Goal: Use online tool/utility: Utilize a website feature to perform a specific function

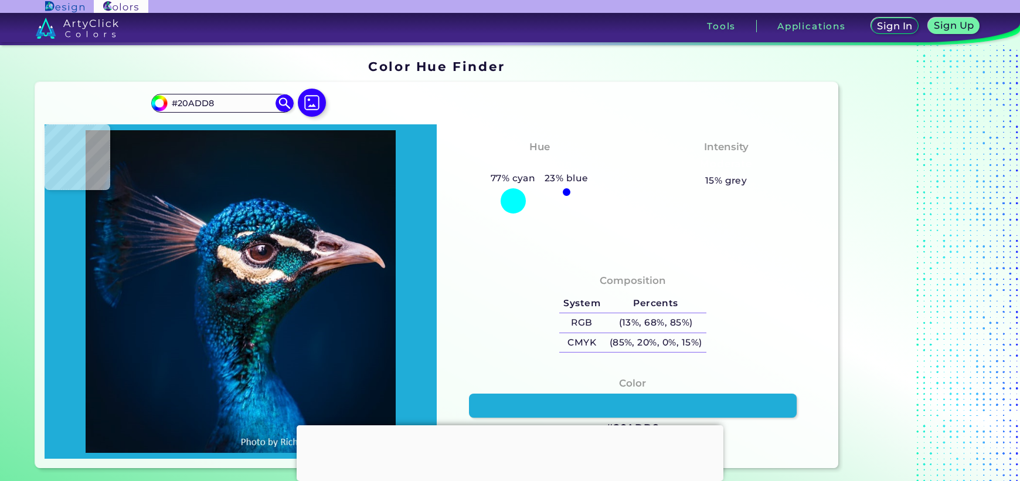
type input "#1d90ca"
type input "#1D90CA"
type input "#3fc0ec"
type input "#3FC0EC"
type input "#0478a8"
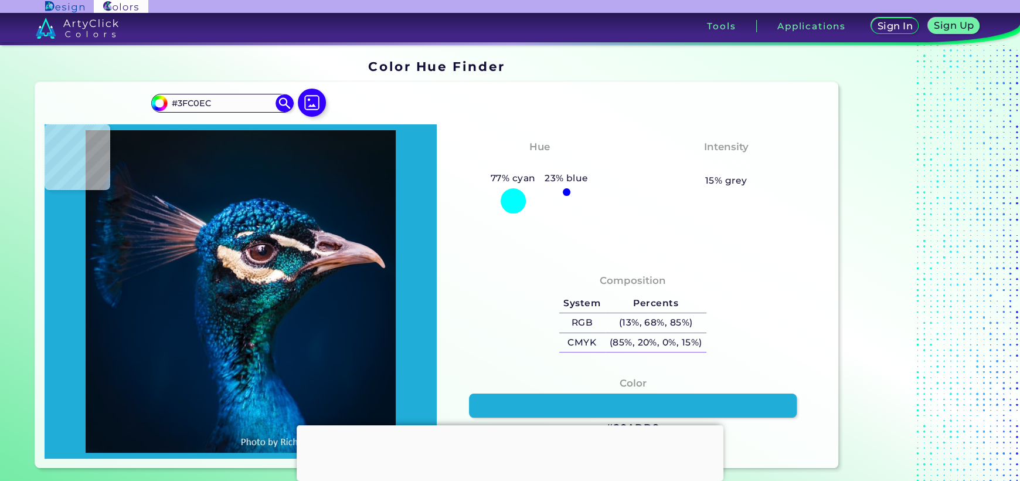
type input "#0478A8"
type input "#0073aa"
type input "#0073AA"
type input "#34b6ea"
type input "#34B6EA"
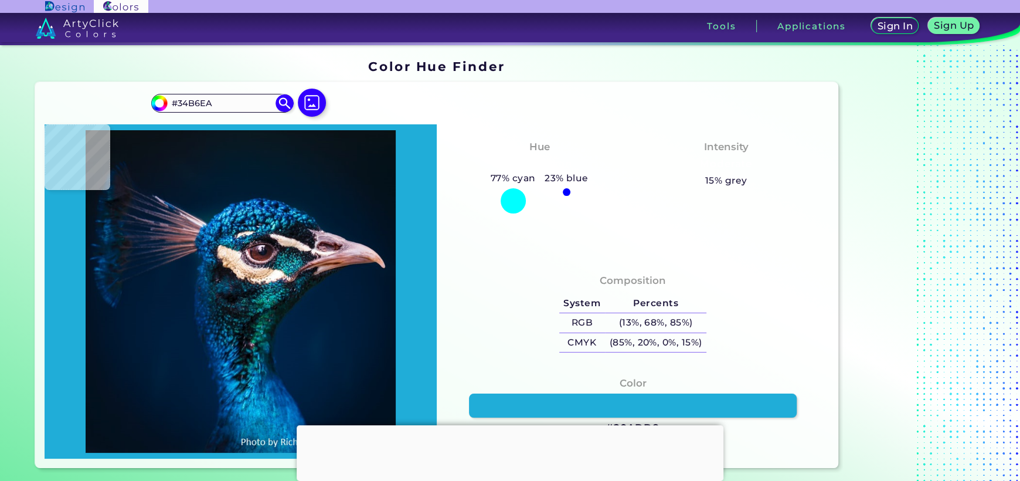
type input "#49c7ef"
type input "#49C7EF"
type input "#36a7cc"
type input "#36A7CC"
type input "#74e1ff"
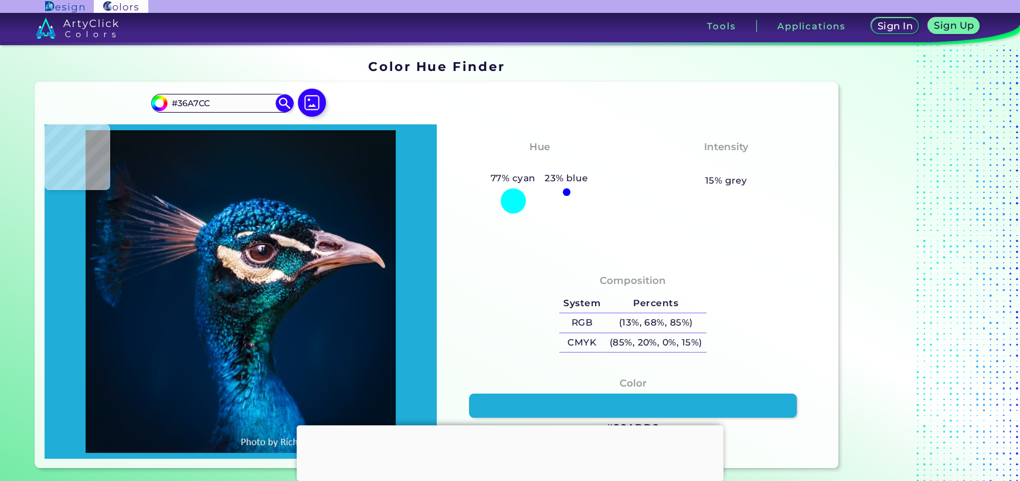
type input "#74E1FF"
type input "#62e8fd"
type input "#62E8FD"
type input "#1cb7dd"
type input "#1CB7DD"
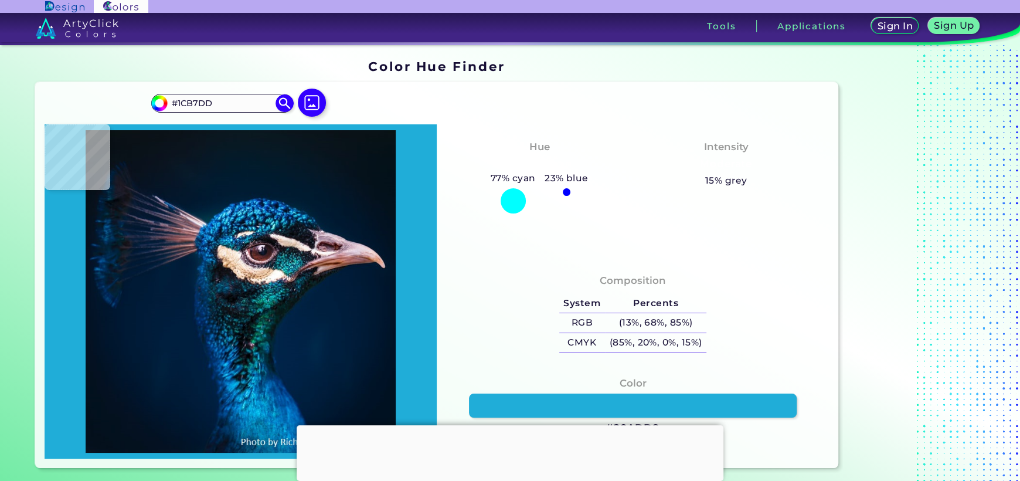
type input "#12b0cb"
type input "#12B0CB"
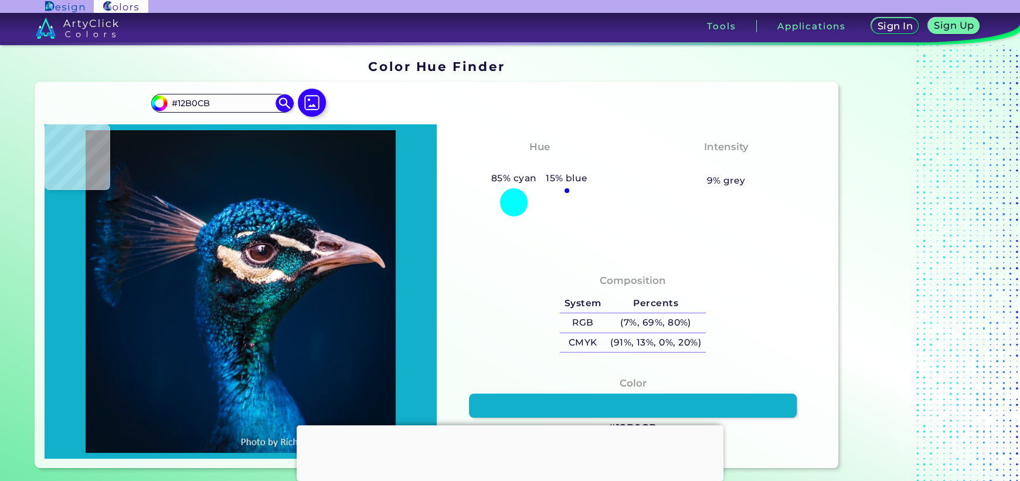
type input "#0a7ca1"
type input "#0A7CA1"
type input "#01509d"
type input "#01509D"
type input "#29aae3"
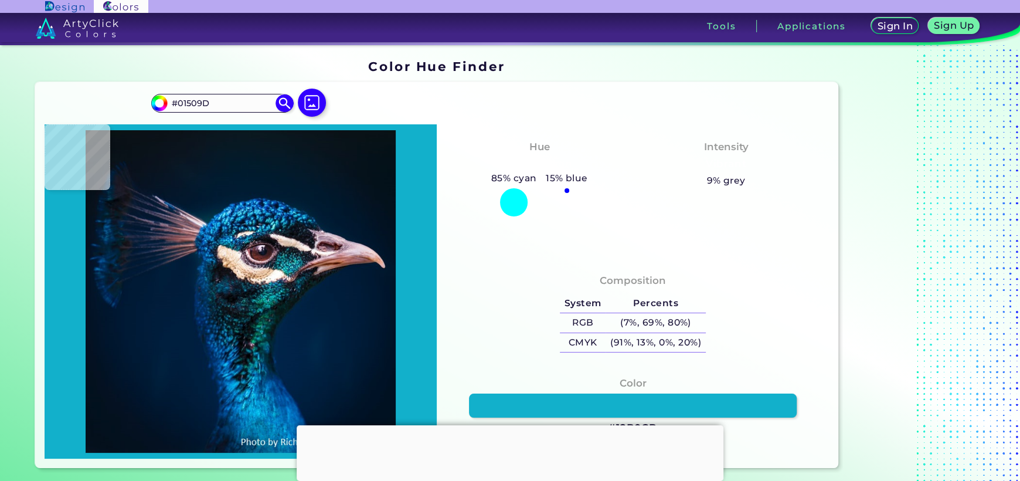
type input "#29AAE3"
type input "#07254d"
type input "#07254D"
type input "#00587b"
type input "#00587B"
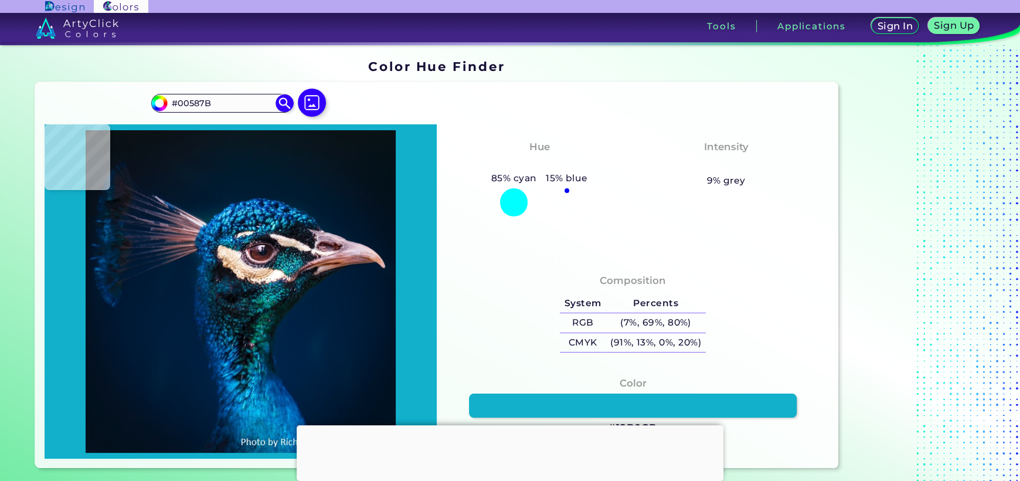
type input "#055194"
type input "#0a3d73"
type input "#0A3D73"
type input "#013151"
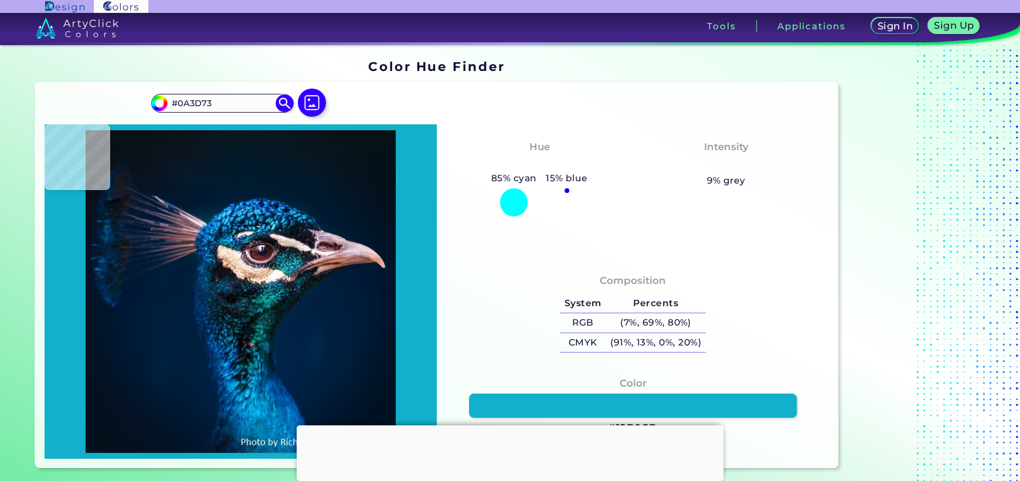
type input "#013151"
type input "#0c3147"
type input "#0C3147"
type input "#0b2a3d"
type input "#0B2A3D"
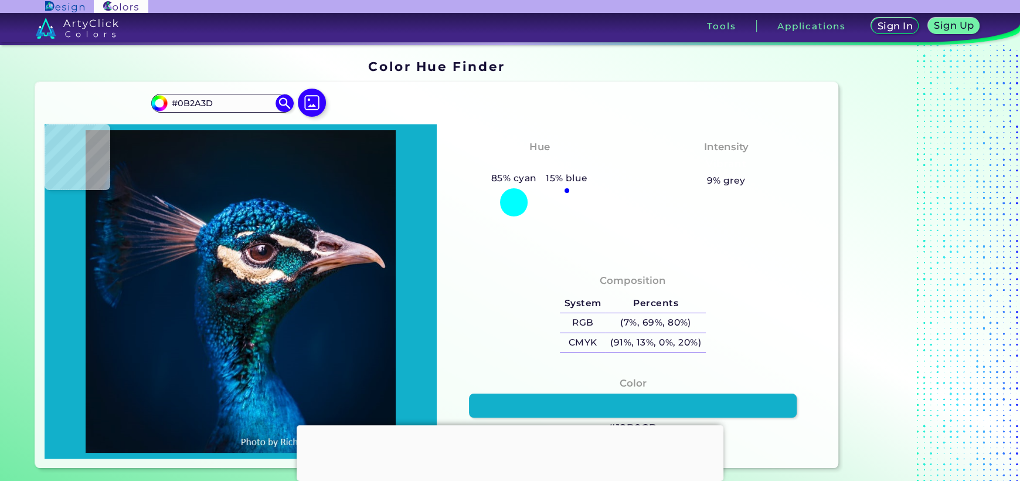
type input "#010a1a"
type input "#010A1A"
type input "#171020"
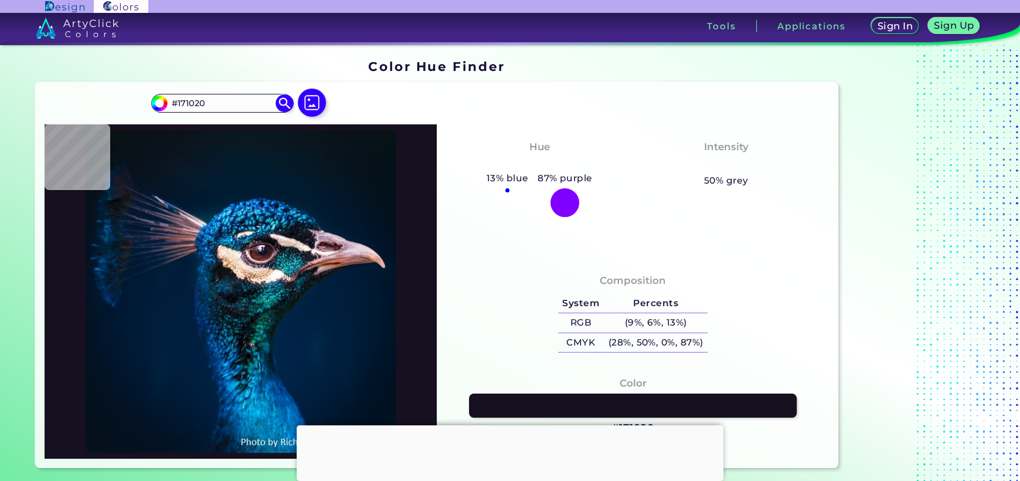
type input "#0b0916"
type input "#0B0916"
type input "#202b34"
type input "#202B34"
type input "#353c45"
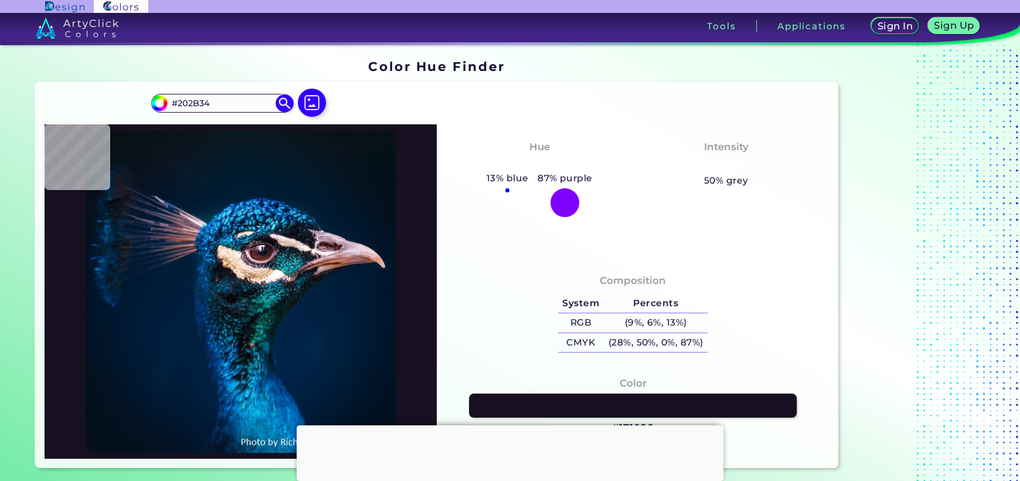
type input "#353C45"
type input "#291c26"
type input "#291C26"
type input "#593f43"
type input "#593F43"
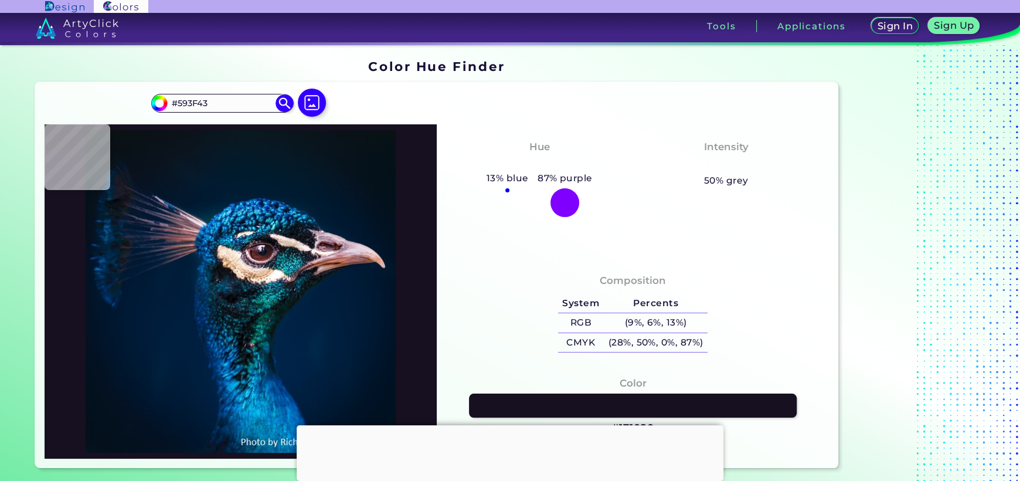
type input "#76575a"
type input "#76575A"
type input "#704c50"
type input "#704C50"
type input "#32181c"
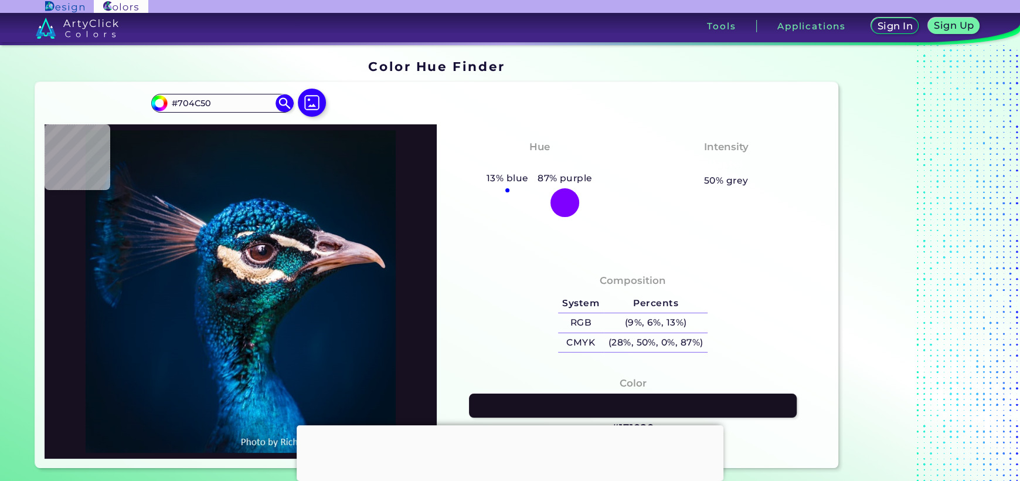
type input "#32181C"
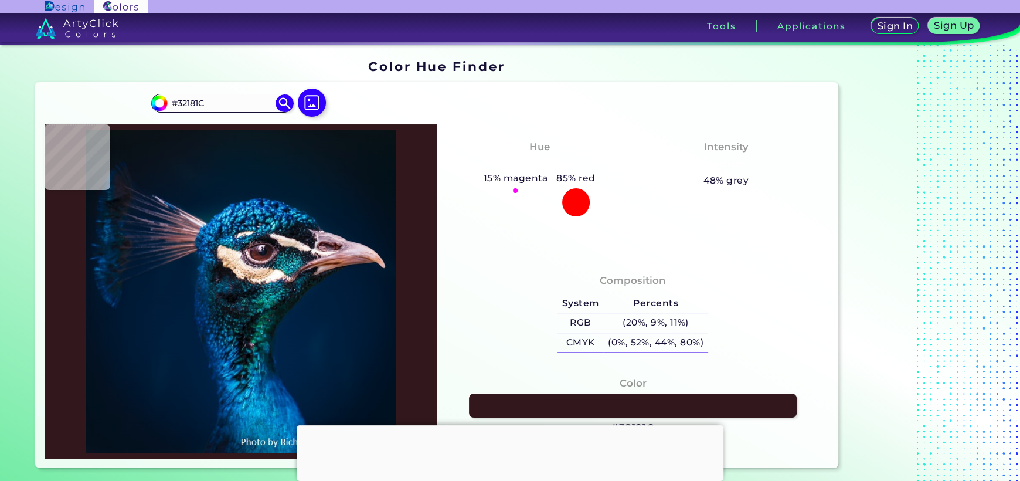
type input "#2c161d"
type input "#2C161D"
type input "#443a44"
type input "#443A44"
type input "#675360"
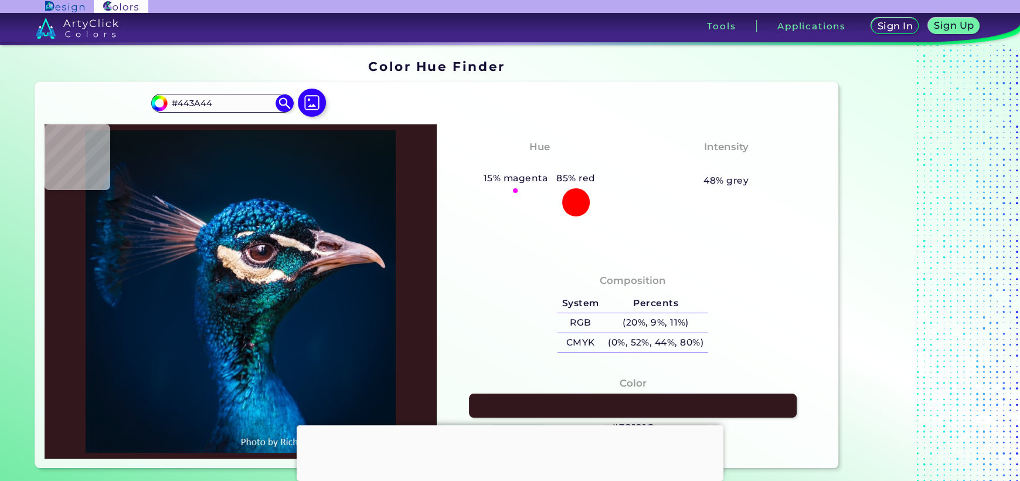
type input "#675360"
type input "#6f4550"
type input "#6F4550"
type input "#6d404d"
type input "#6D404D"
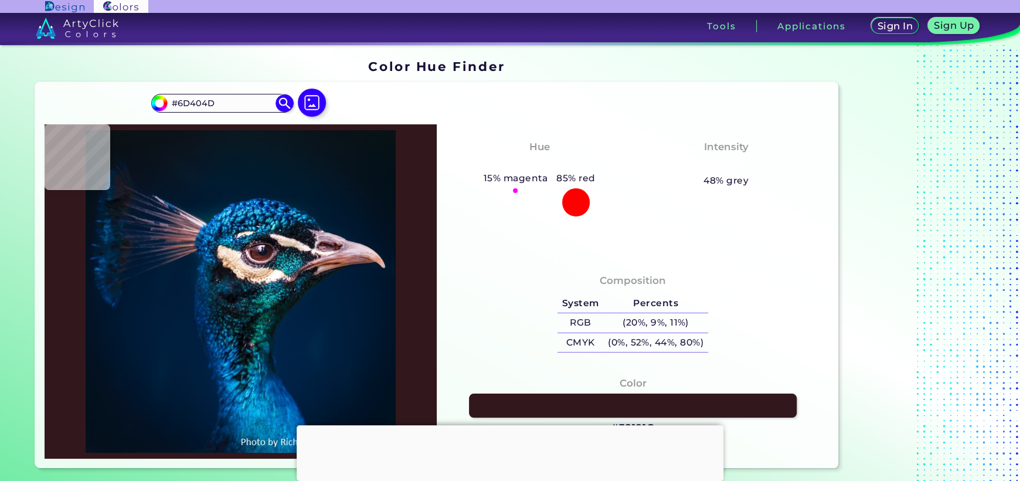
type input "#633339"
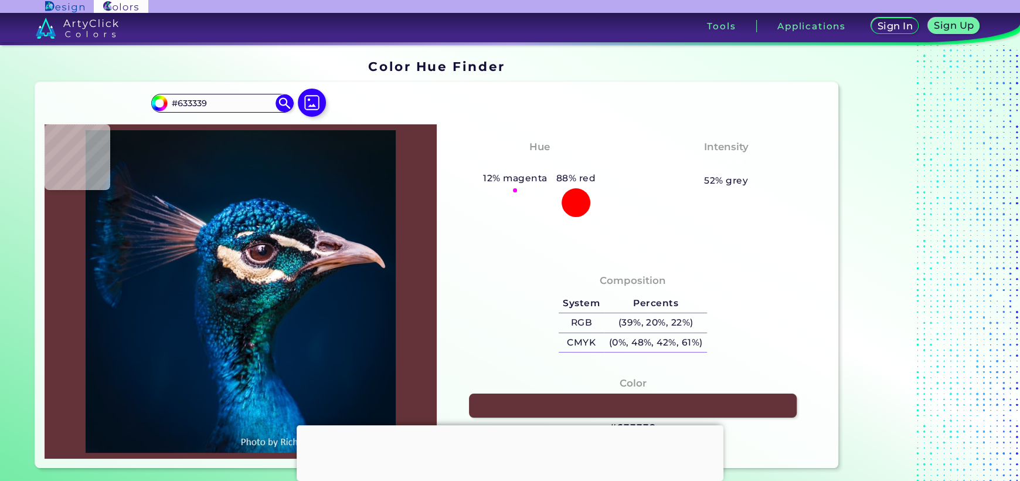
type input "#572c2e"
type input "#572C2E"
type input "#4b2325"
type input "#4B2325"
type input "#4e2425"
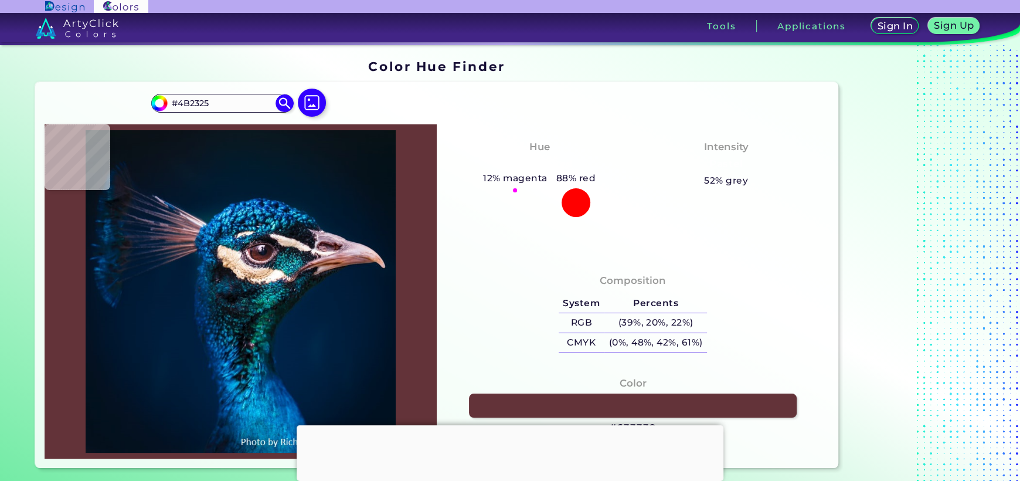
type input "#4E2425"
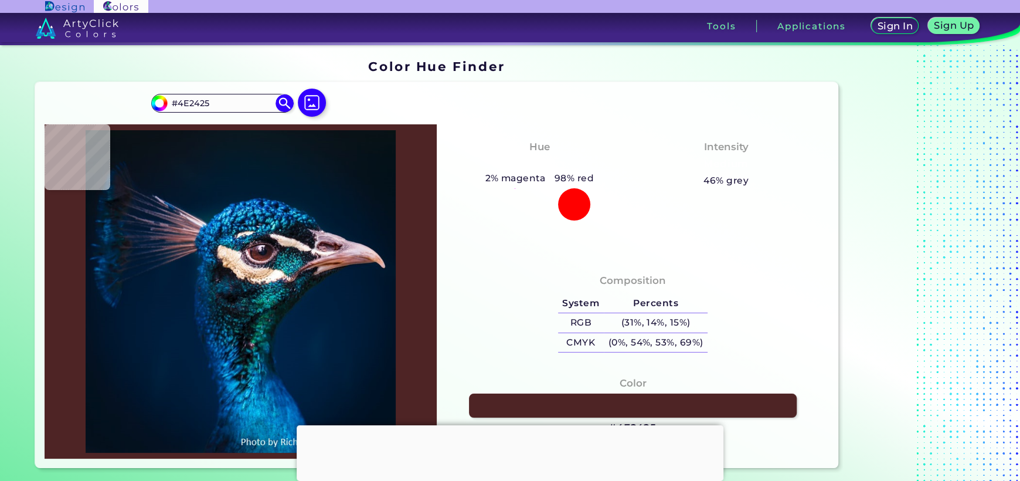
type input "#4e2623"
type input "#4E2623"
type input "#3f1b1e"
type input "#3F1B1E"
type input "#3e1d21"
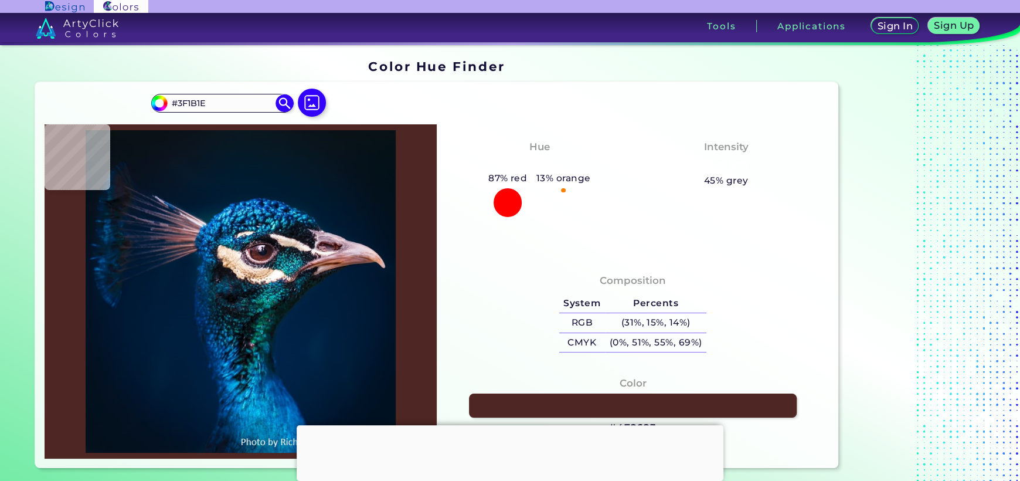
type input "#3E1D21"
type input "#472325"
type input "#5d2d2d"
type input "#5D2D2D"
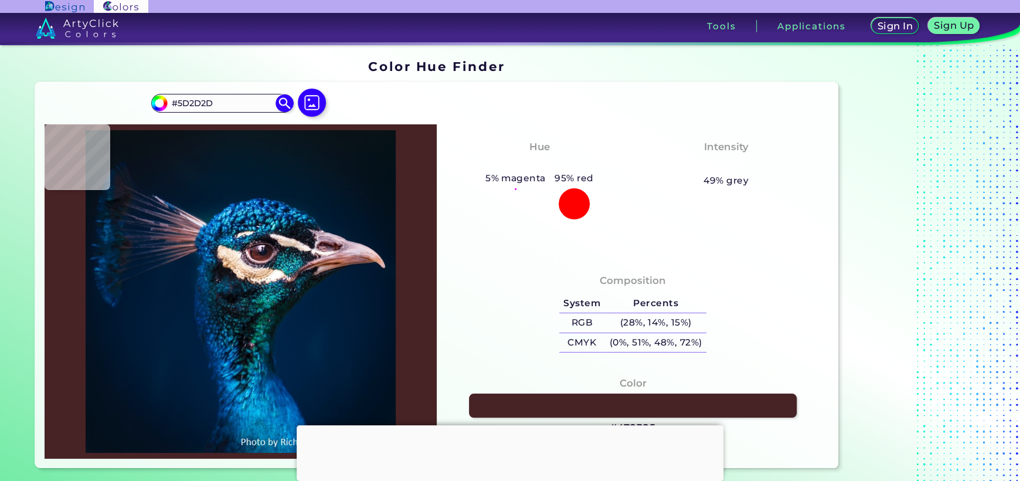
type input "#643230"
type input "#612a2b"
type input "#612A2B"
type input "#612b2c"
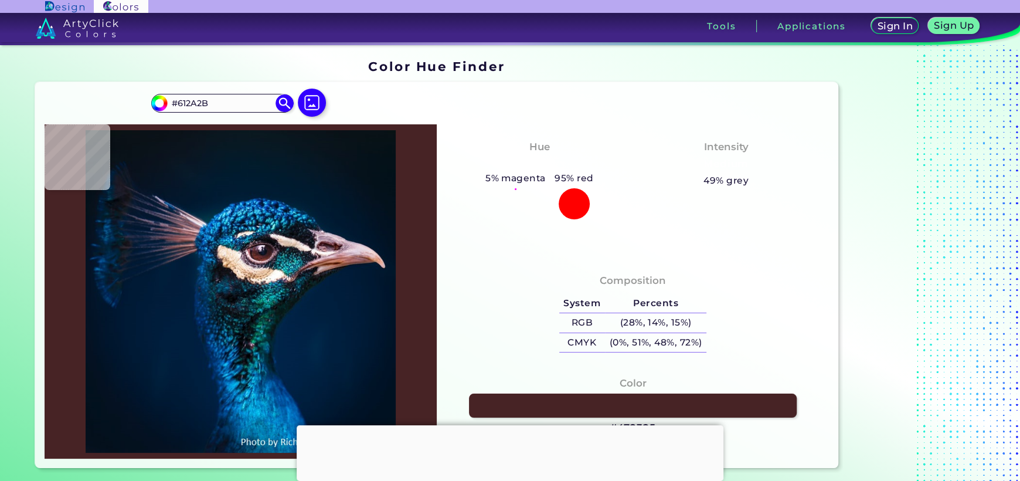
type input "#612B2C"
type input "#5a2424"
type input "#5A2424"
type input "#551c19"
type input "#551C19"
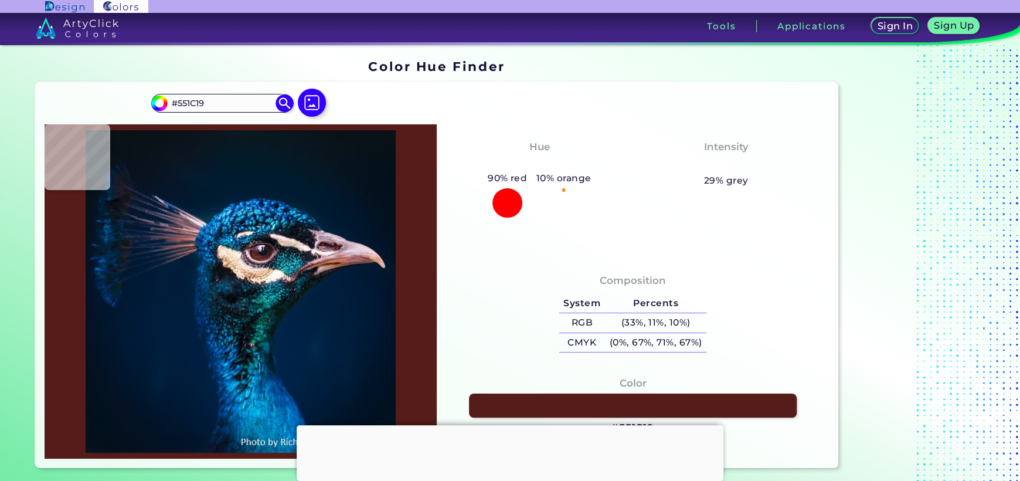
type input "#813e35"
type input "#813E35"
type input "#783833"
type input "#a97273"
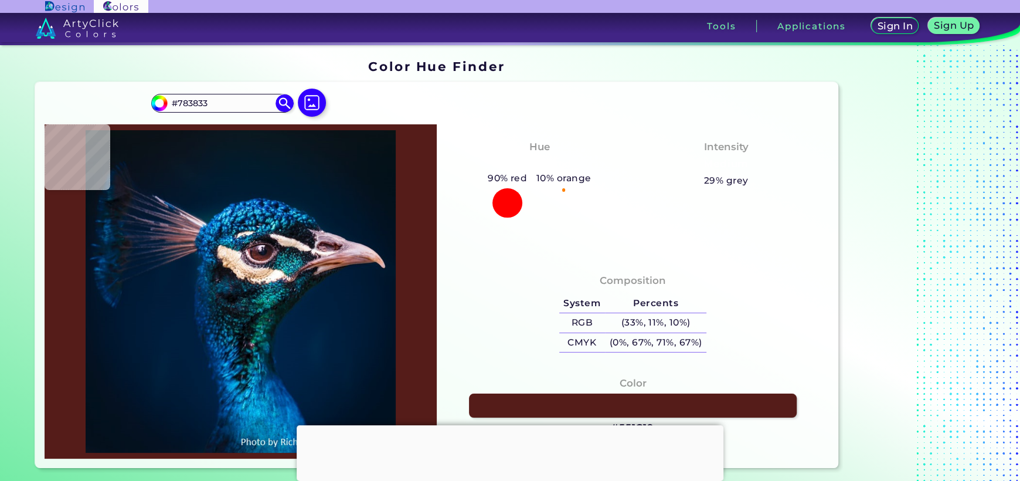
type input "#A97273"
type input "#dfb2bc"
type input "#DFB2BC"
type input "#a17480"
type input "#A17480"
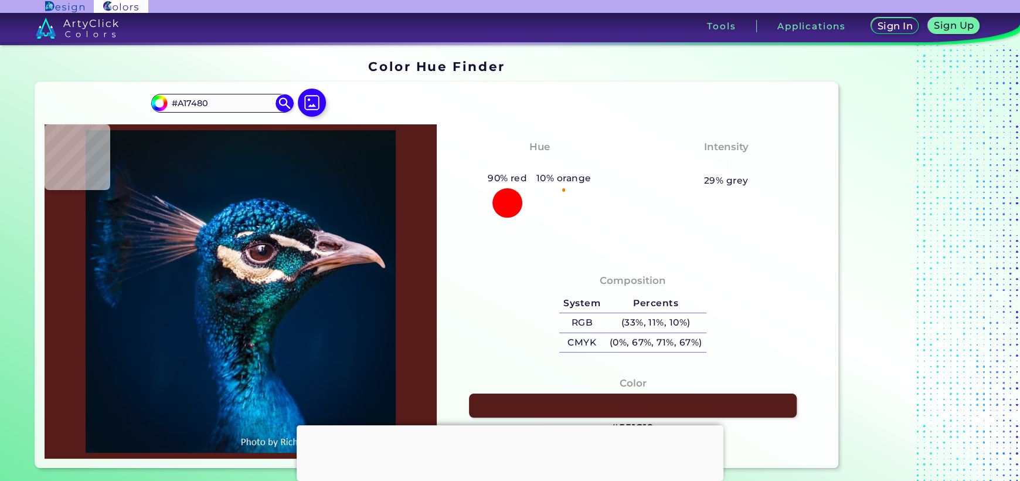
type input "#482f3d"
type input "#482F3D"
type input "#433a4a"
type input "#433A4A"
type input "#262230"
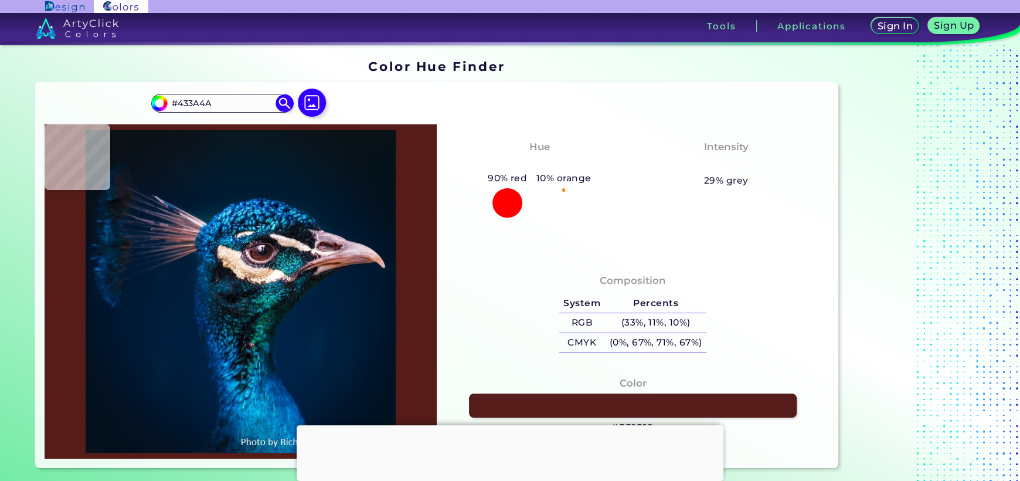
type input "#262230"
type input "#dacdd4"
type input "#DACDD4"
type input "#eeddde"
type input "#EEDDDE"
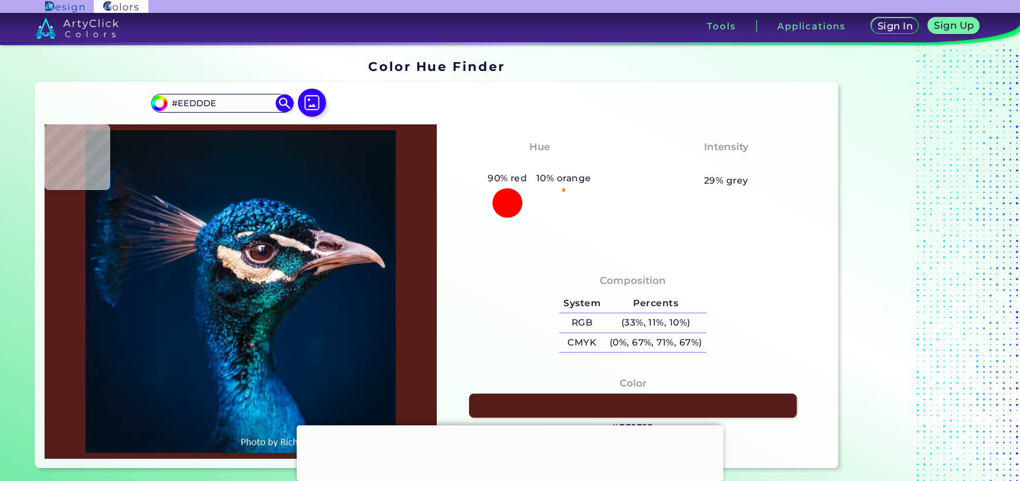
type input "#ead5d2"
type input "#EAD5D2"
type input "#edd2c4"
type input "#EDD2C4"
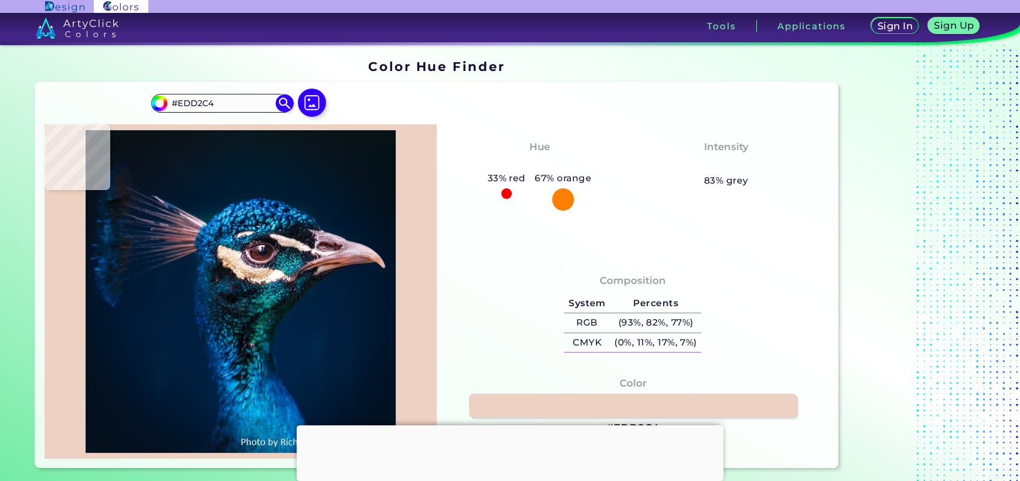
type input "#d7ae90"
type input "#D7AE90"
type input "#c5a285"
type input "#C5A285"
type input "#f4cfb1"
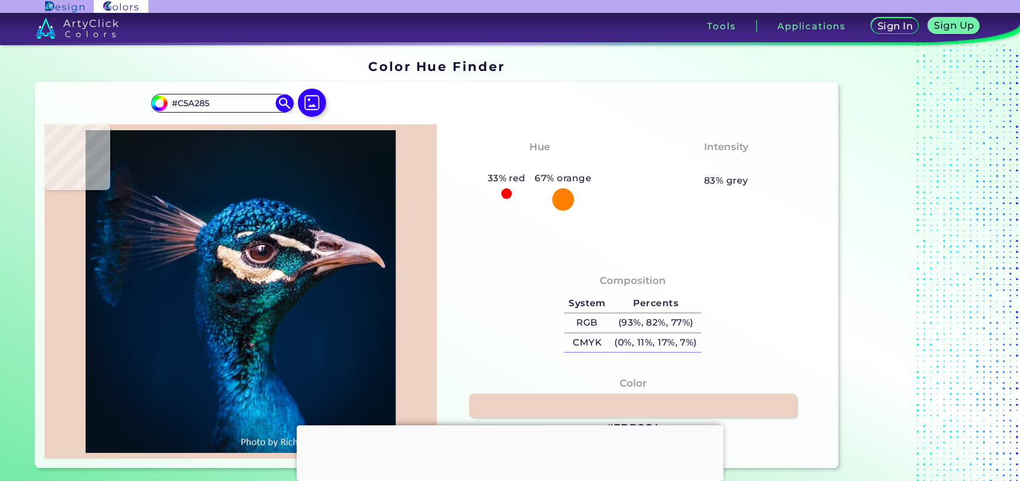
type input "#F4CFB1"
type input "#dbb28d"
type input "#DBB28D"
type input "#ddb695"
type input "#DDB695"
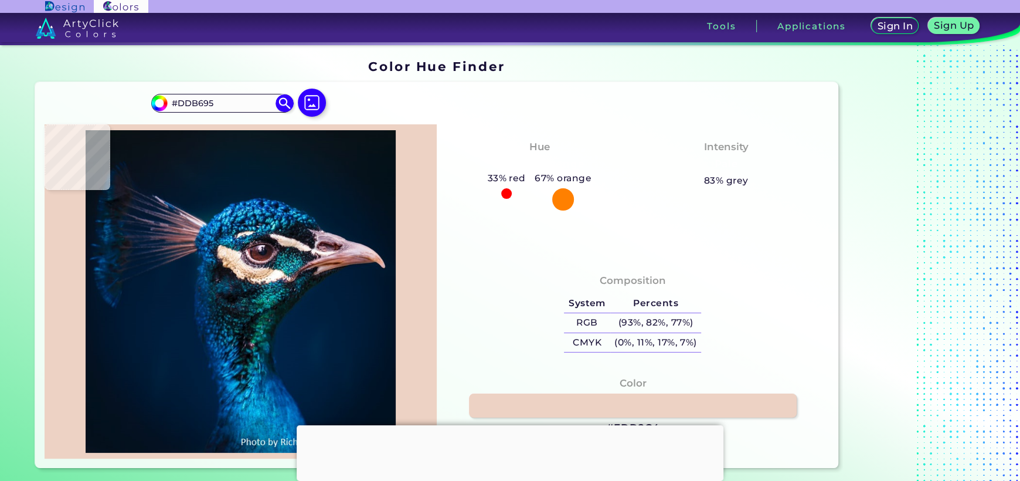
type input "#e5d7c4"
type input "#E5D7C4"
type input "#fcf6e2"
type input "#FCF6E2"
type input "#dbd0c2"
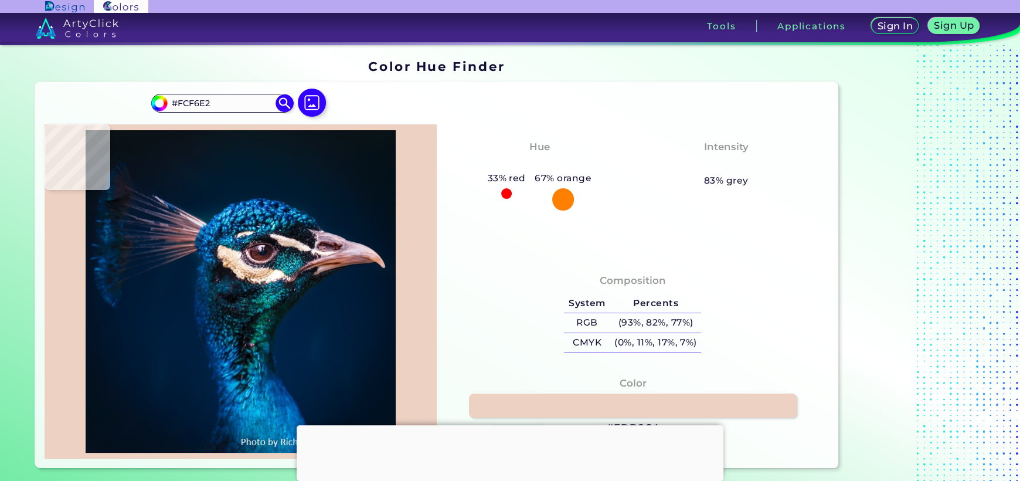
type input "#DBD0C2"
type input "#948e87"
type input "#948E87"
type input "#21232b"
type input "#21232B"
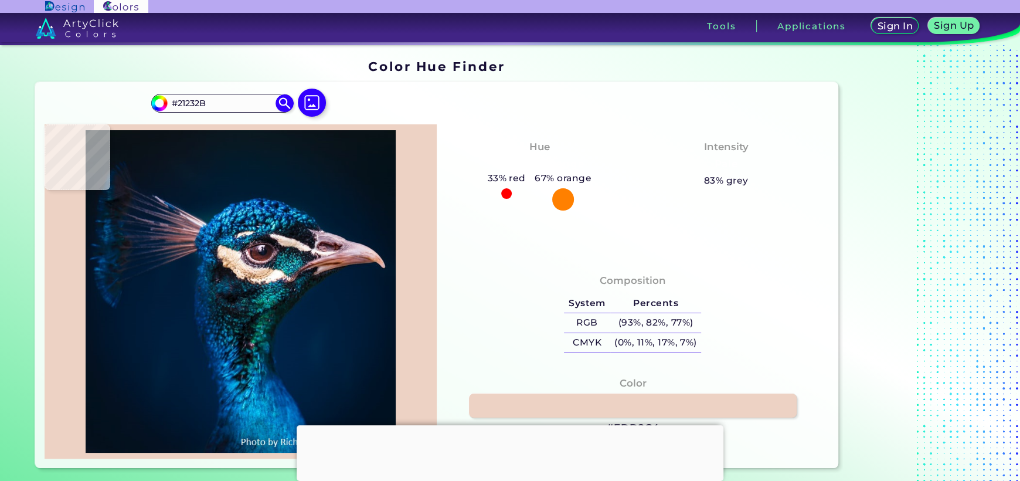
type input "#59939b"
type input "#59939B"
type input "#47858c"
type input "#47858C"
type input "#0c2834"
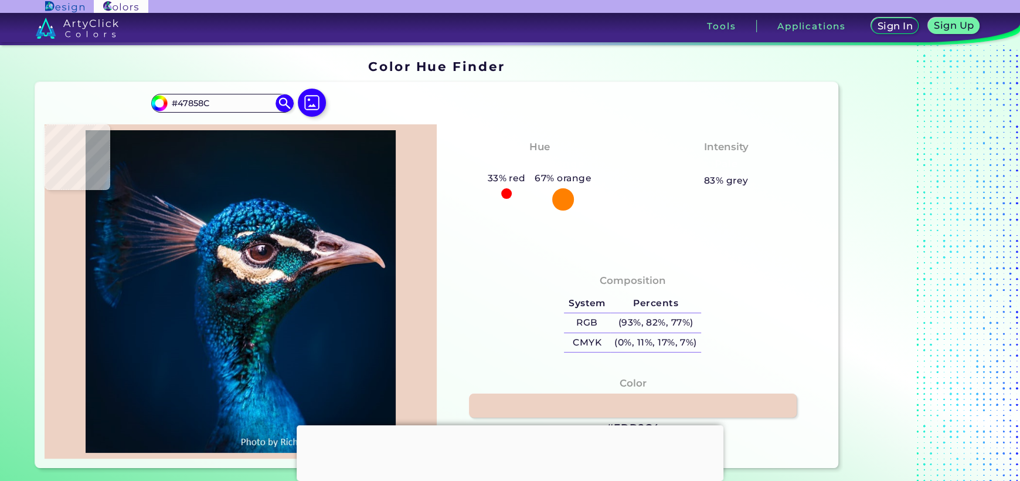
type input "#0C2834"
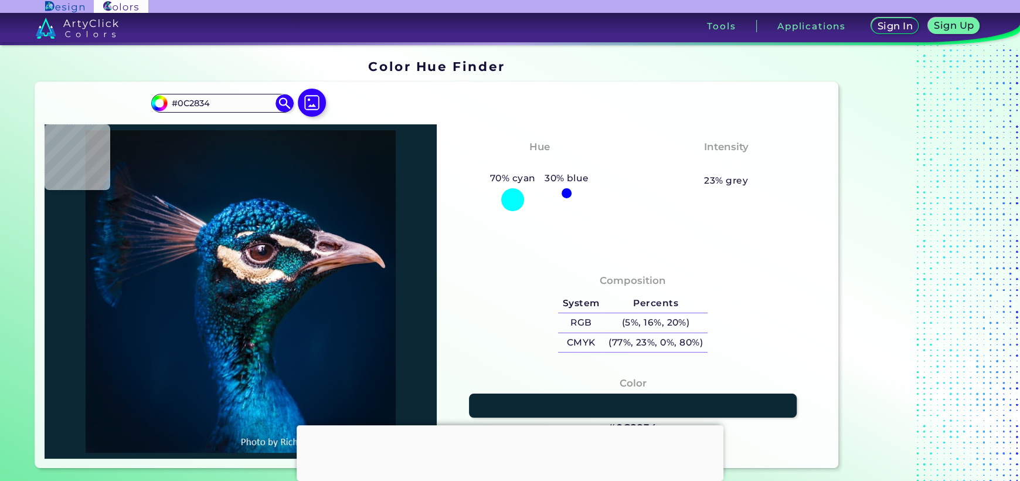
type input "#001b23"
type input "#001B23"
type input "#1c8281"
type input "#1C8281"
type input "#025a67"
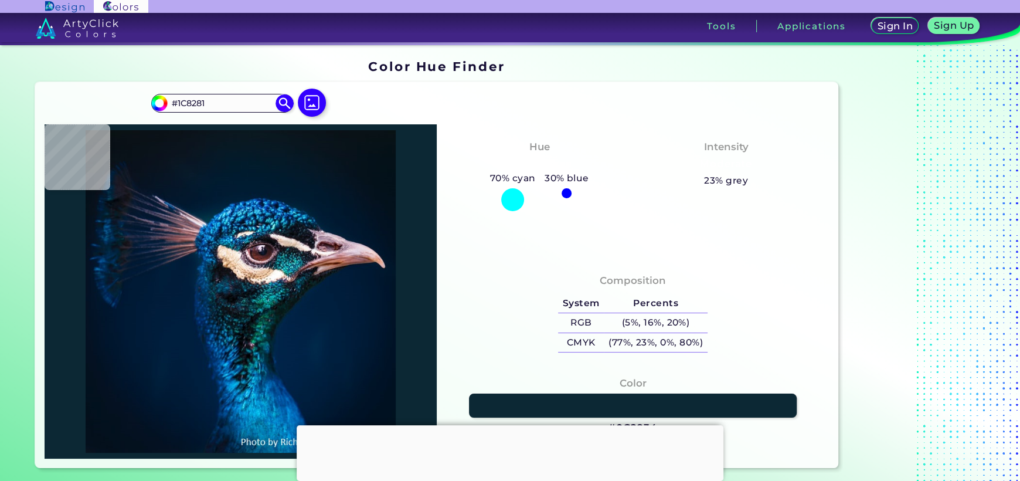
type input "#025A67"
type input "#055e64"
type input "#055E64"
type input "#058666"
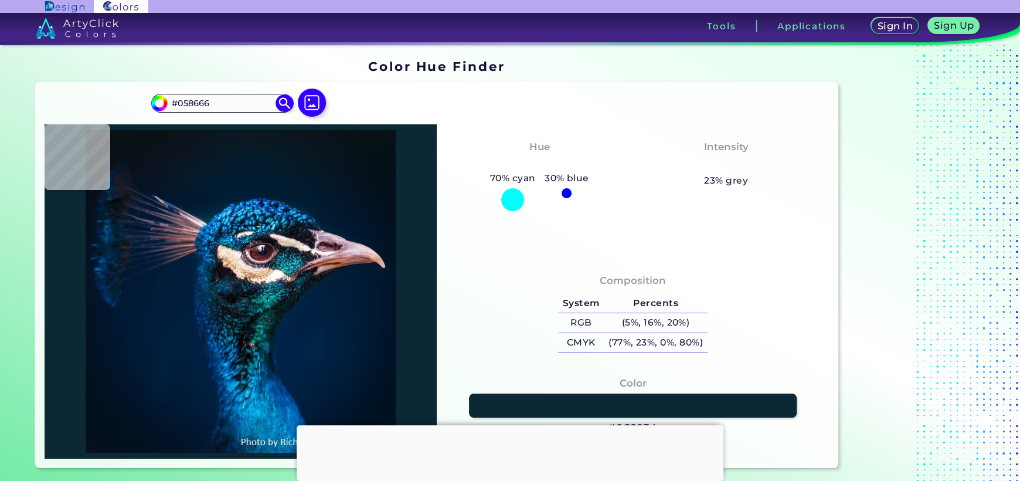
type input "#022220"
type input "#227f81"
type input "#227F81"
type input "#043434"
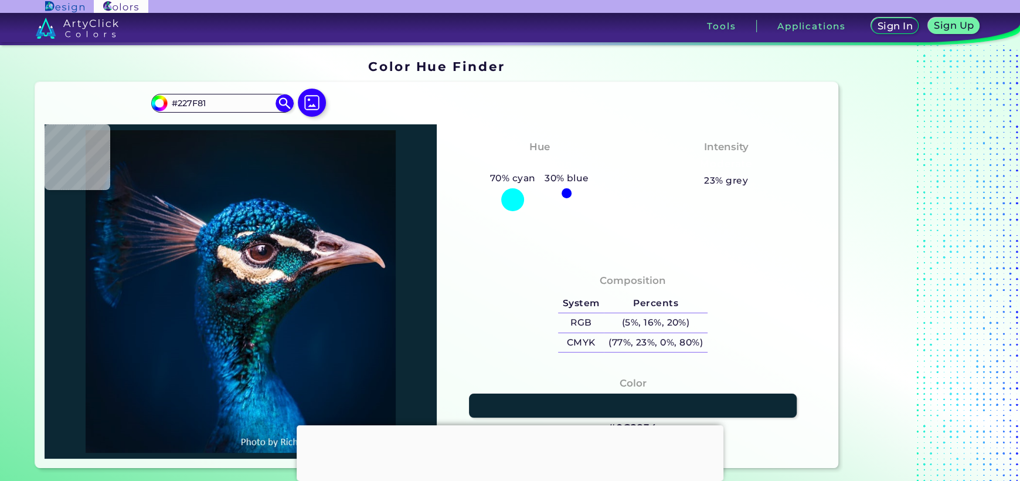
type input "#043434"
type input "#091318"
type input "#022423"
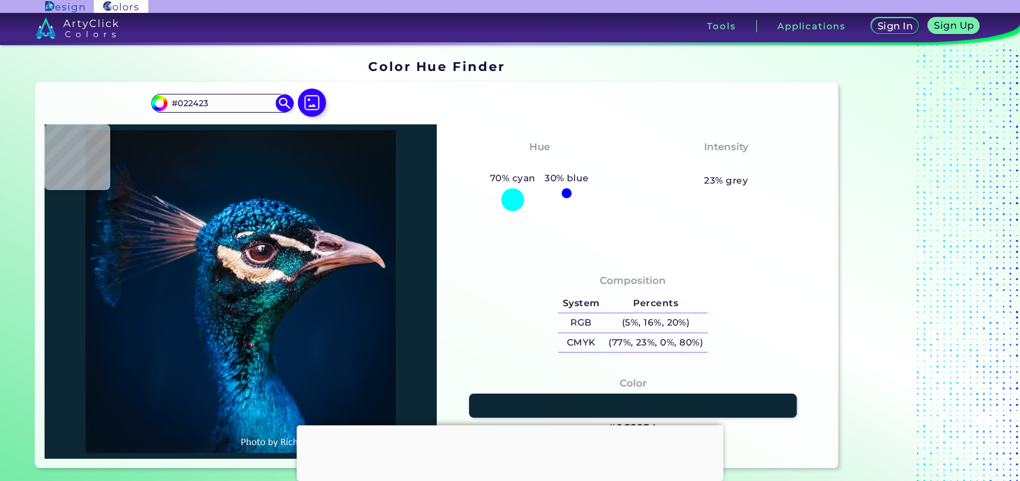
type input "#023340"
type input "#083639"
type input "#01231e"
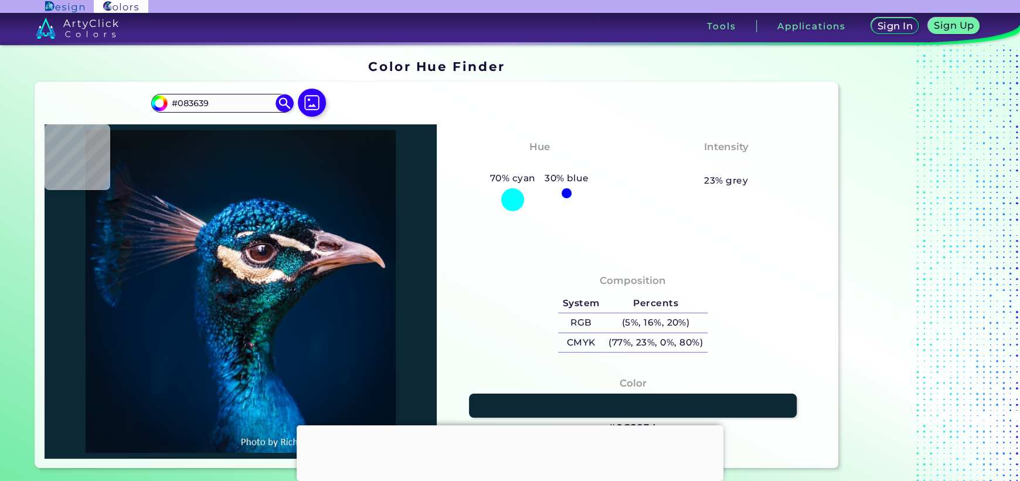
type input "#01231E"
type input "#003b42"
type input "#003B42"
type input "#031c24"
type input "#031C24"
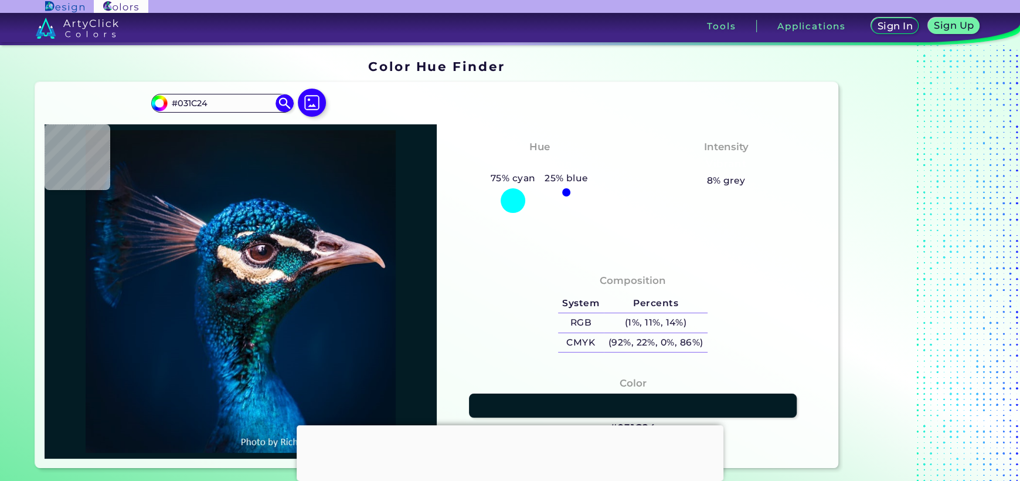
type input "#084e3f"
type input "#084E3F"
type input "#004b42"
type input "#004B42"
type input "#0f7963"
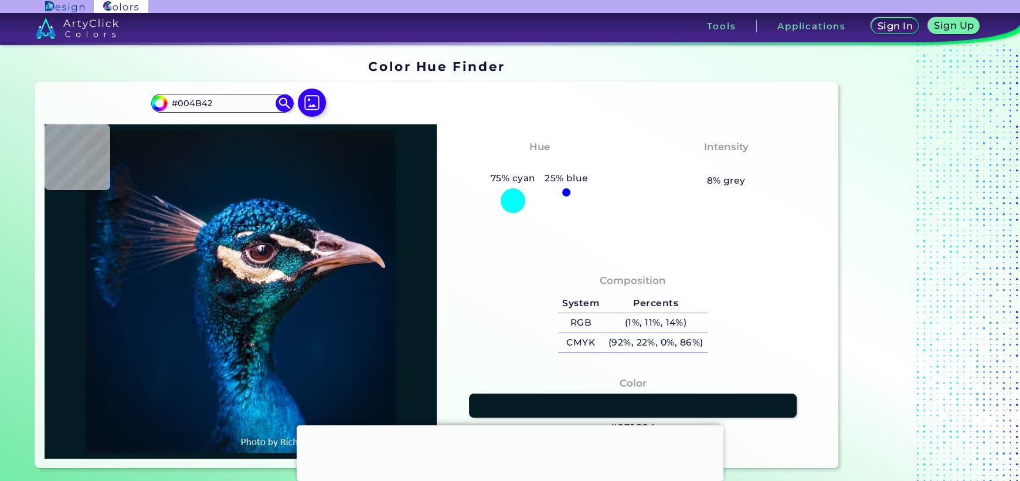
type input "#0F7963"
type input "#024c40"
type input "#024C40"
type input "#10886d"
type input "#10886D"
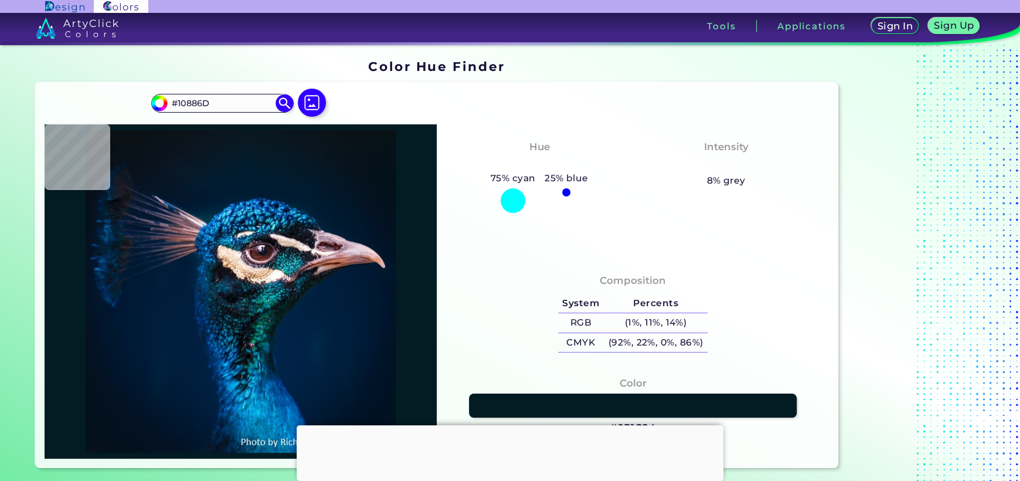
type input "#704963"
type input "#3f2931"
type input "#3F2931"
type input "#0b2037"
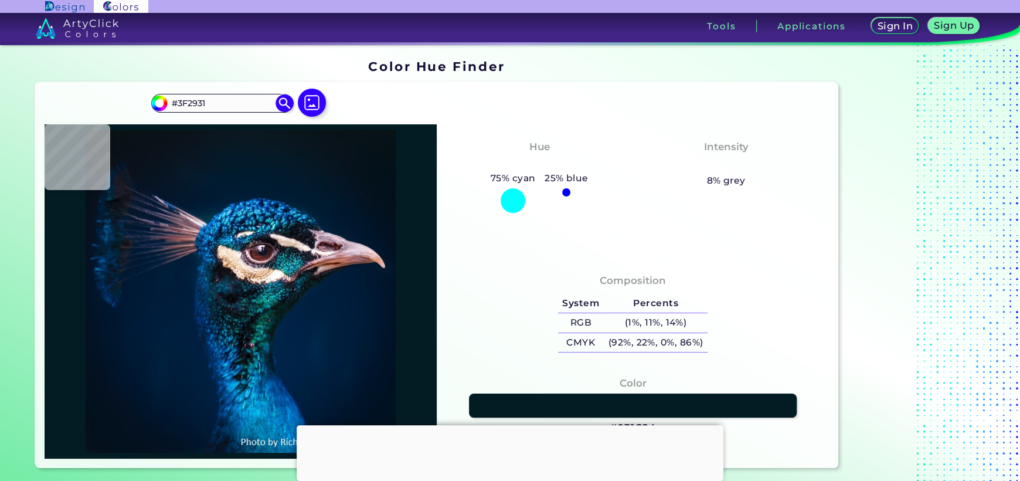
type input "#0B2037"
type input "#0b6478"
type input "#0B6478"
type input "#070911"
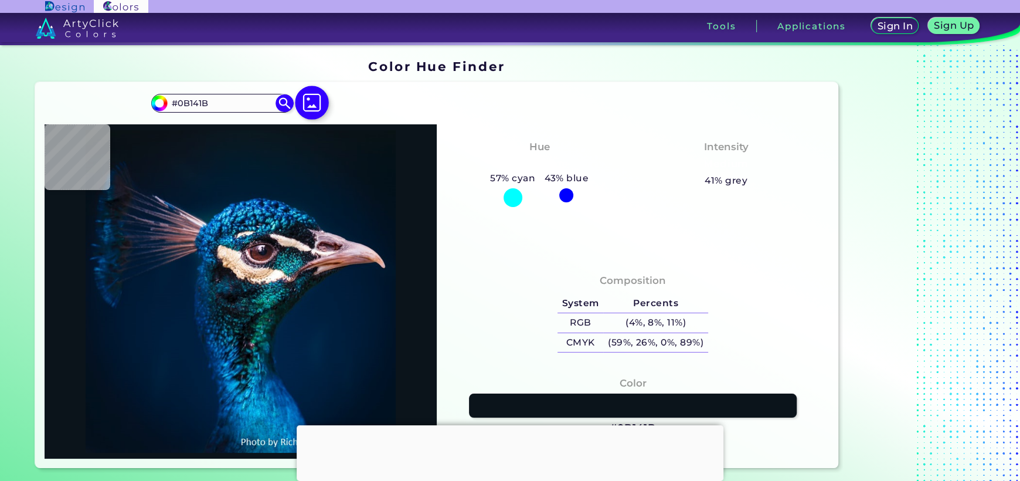
click at [315, 101] on img at bounding box center [312, 103] width 34 height 34
click at [0, 0] on input "file" at bounding box center [0, 0] width 0 height 0
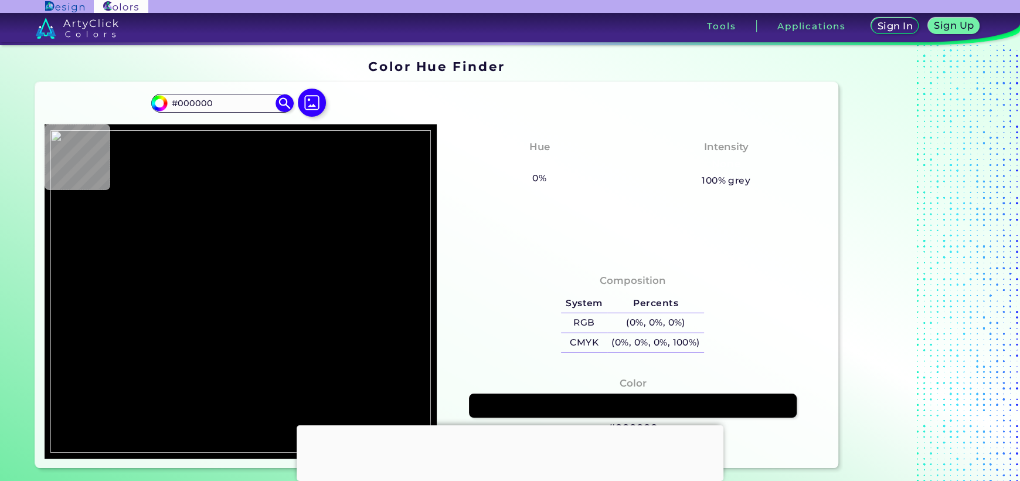
scroll to position [292, 0]
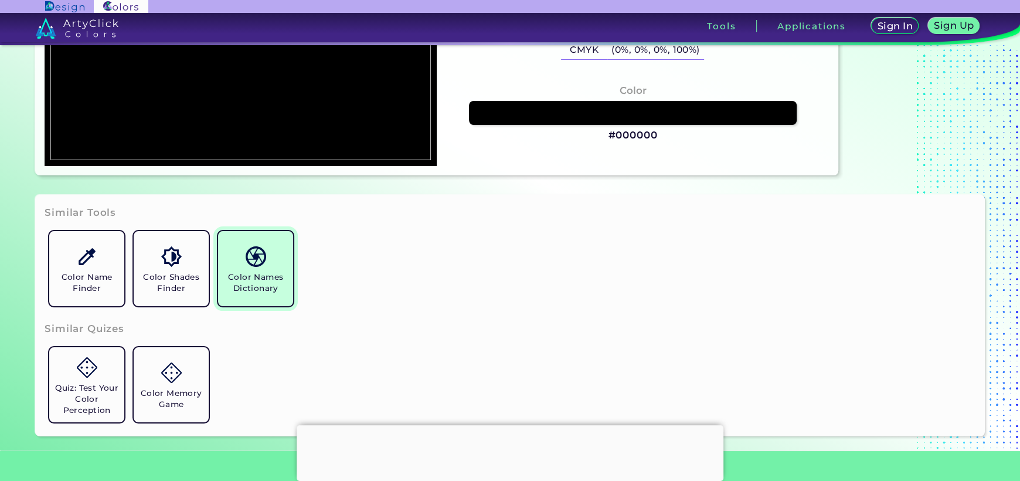
click at [259, 254] on img at bounding box center [256, 256] width 21 height 21
